Goal: Task Accomplishment & Management: Manage account settings

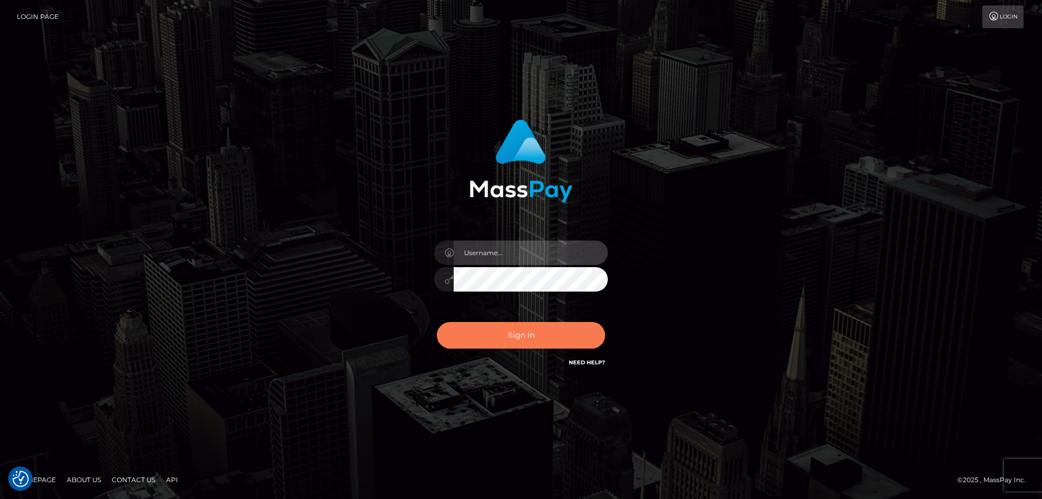
type input "emmy.navach"
click at [520, 332] on button "Sign in" at bounding box center [521, 335] width 168 height 27
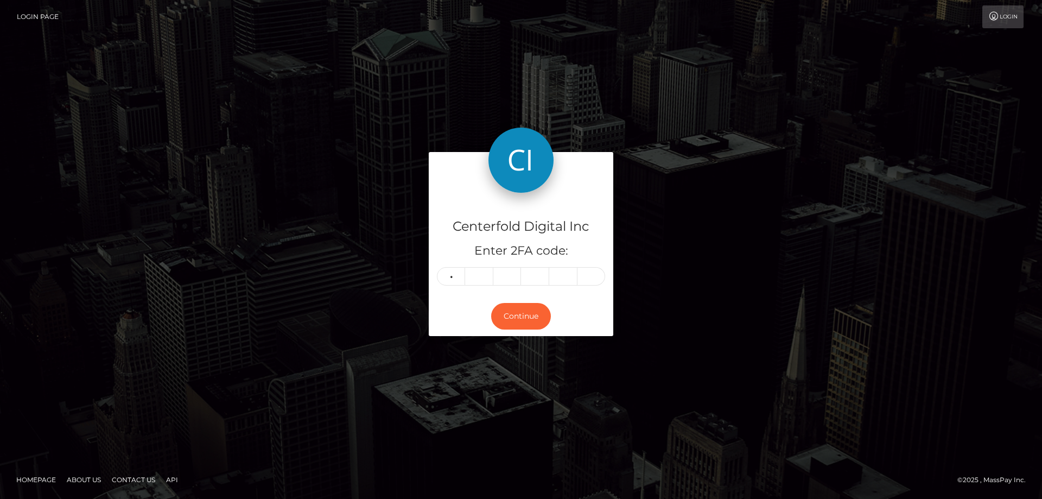
type input "5"
type input "6"
type input "7"
type input "3"
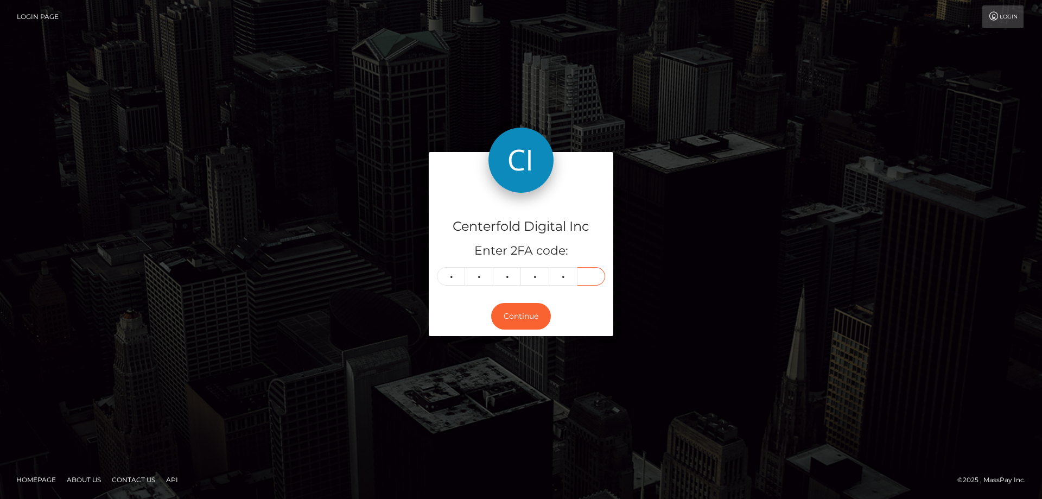
type input "2"
